Goal: Task Accomplishment & Management: Manage account settings

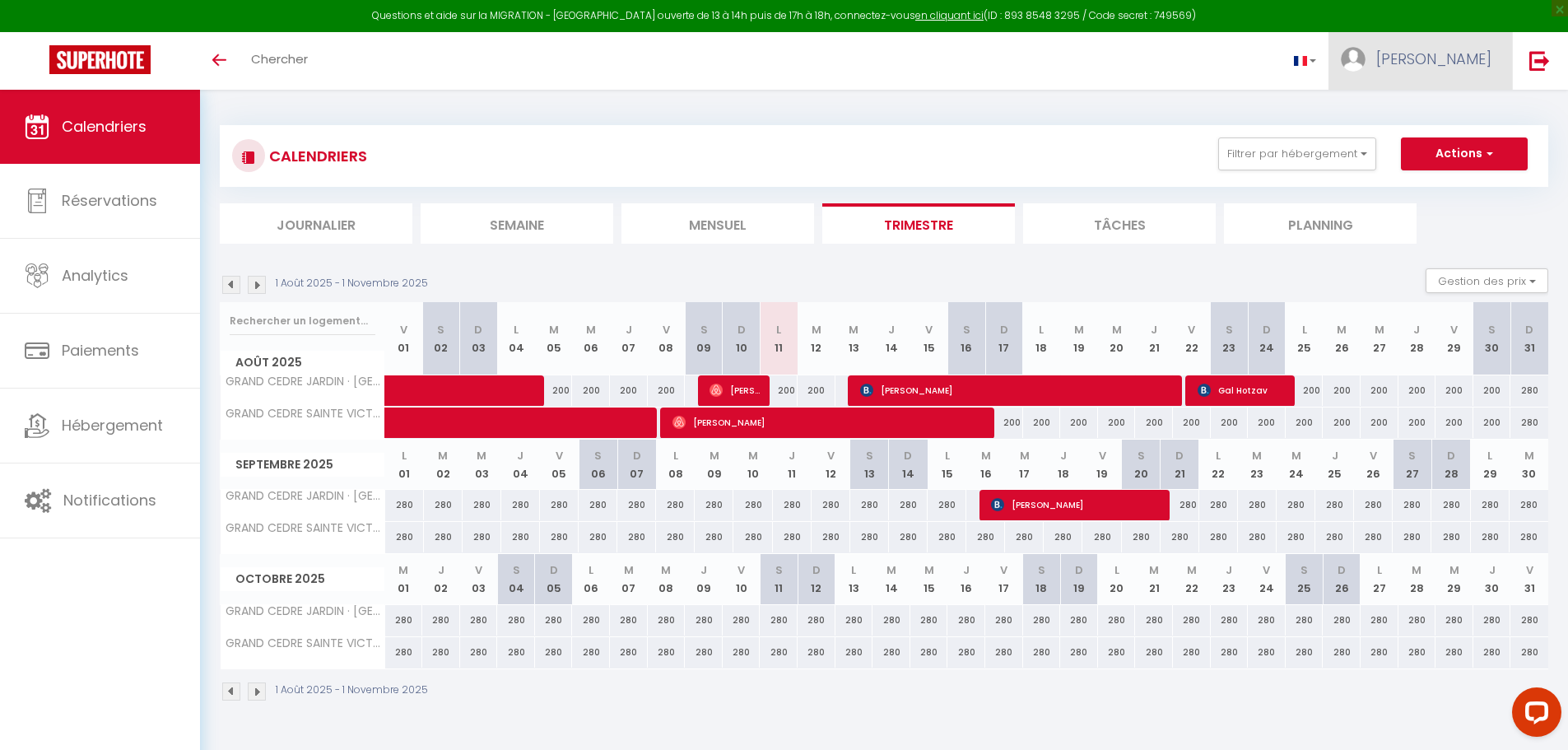
click at [1482, 66] on span "[PERSON_NAME]" at bounding box center [1433, 59] width 116 height 21
click at [1461, 109] on link "Paramètres" at bounding box center [1446, 114] width 121 height 28
select select "fr"
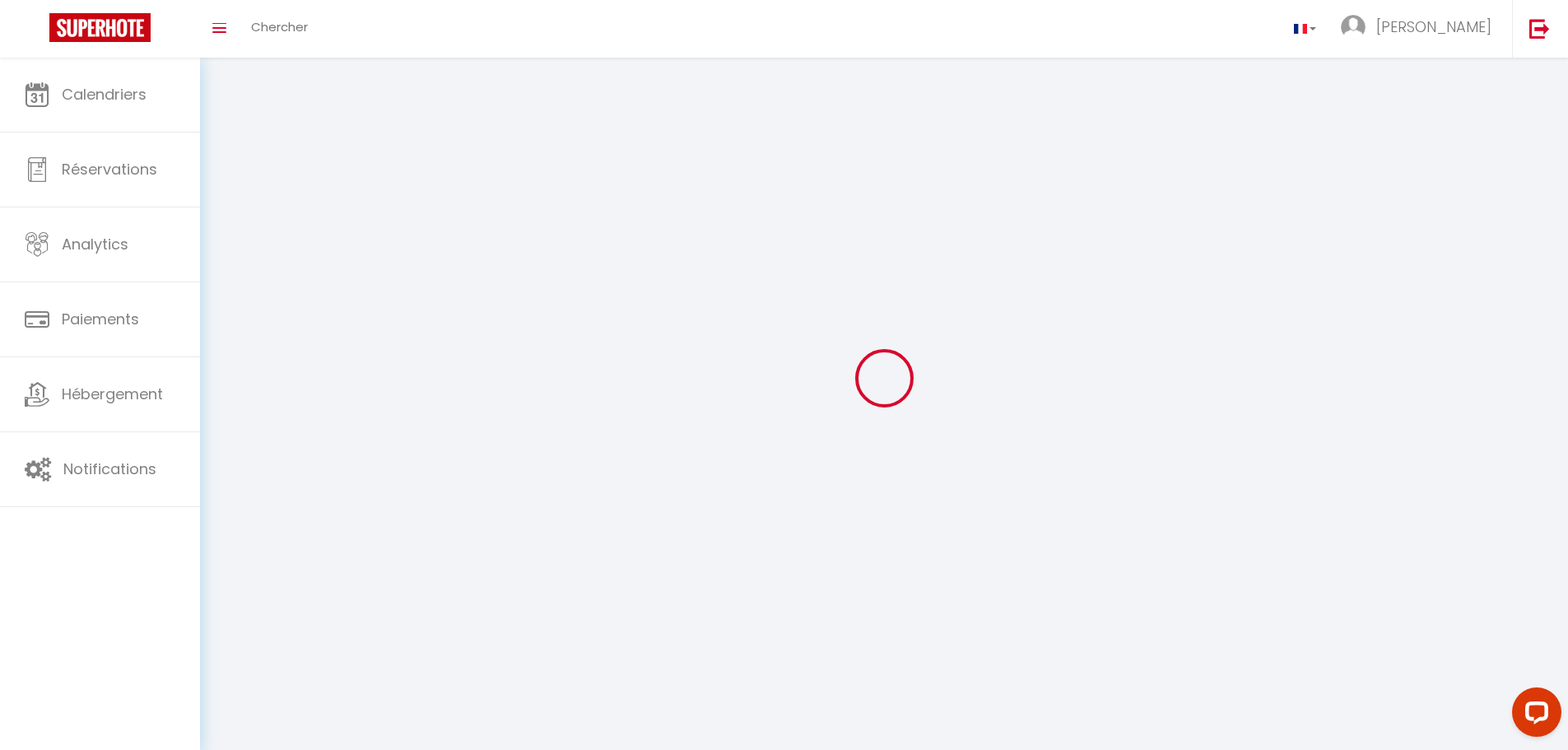
type input "[PERSON_NAME]"
type input "[URL][DOMAIN_NAME]"
select select
select select "28"
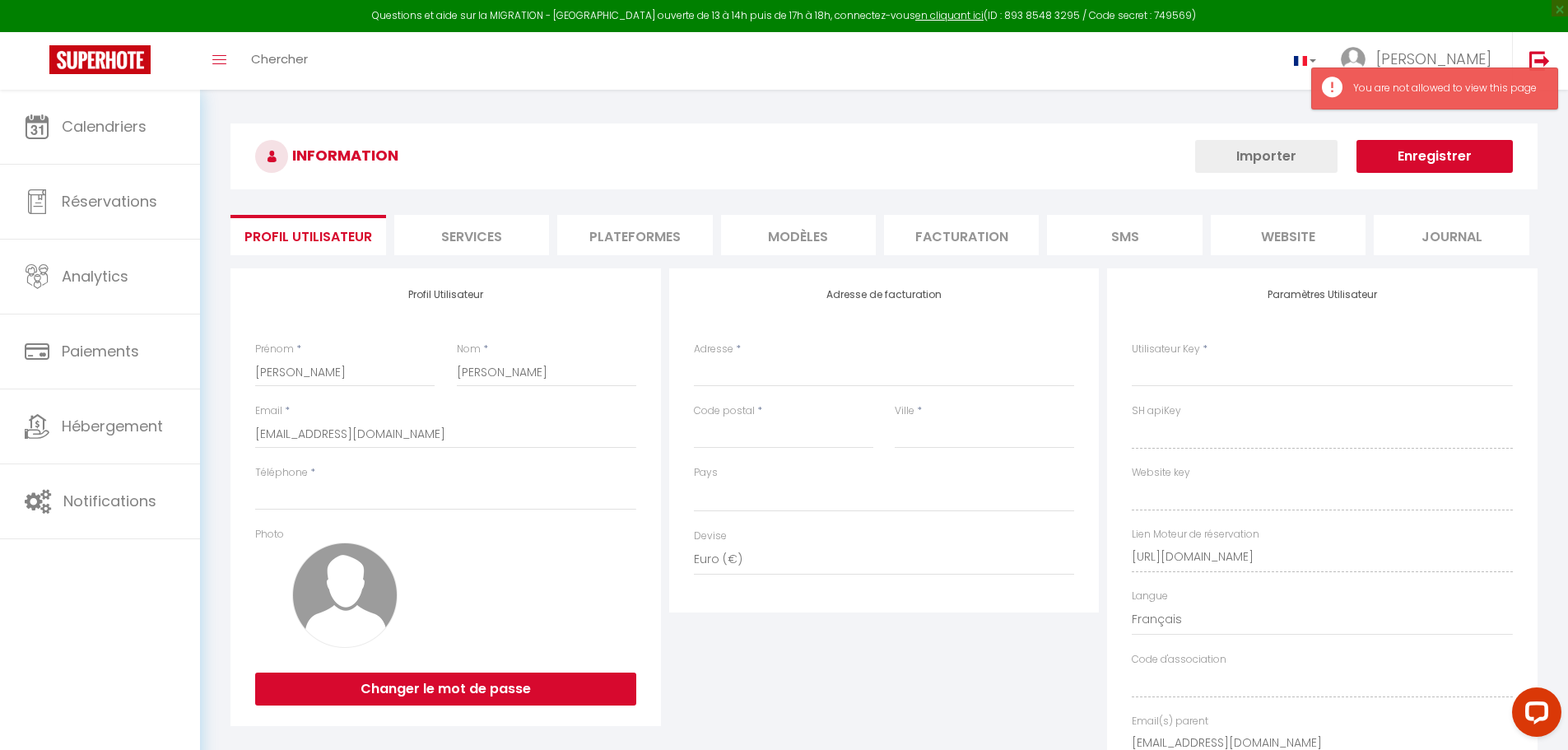
select select
